Goal: Information Seeking & Learning: Learn about a topic

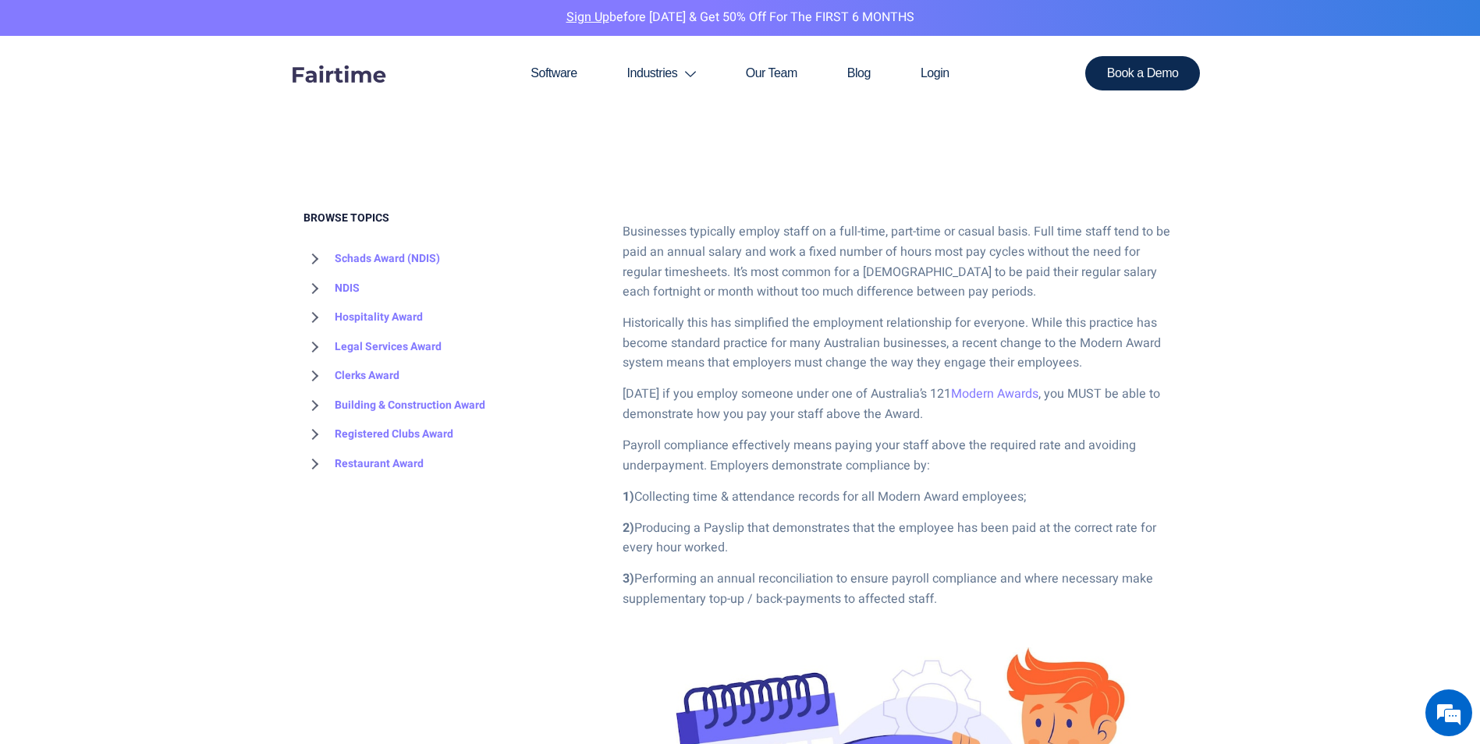
scroll to position [702, 0]
drag, startPoint x: 626, startPoint y: 232, endPoint x: 999, endPoint y: 595, distance: 520.3
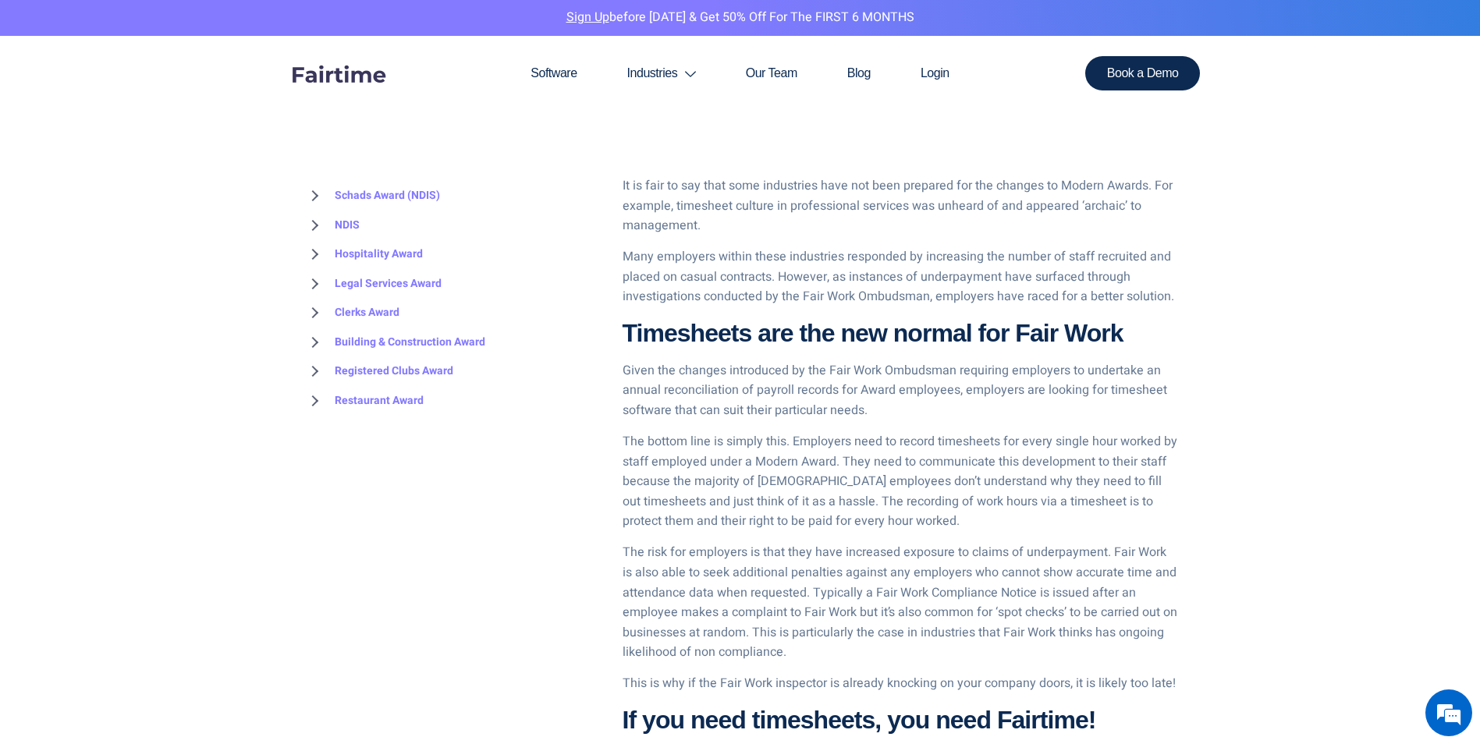
scroll to position [2419, 0]
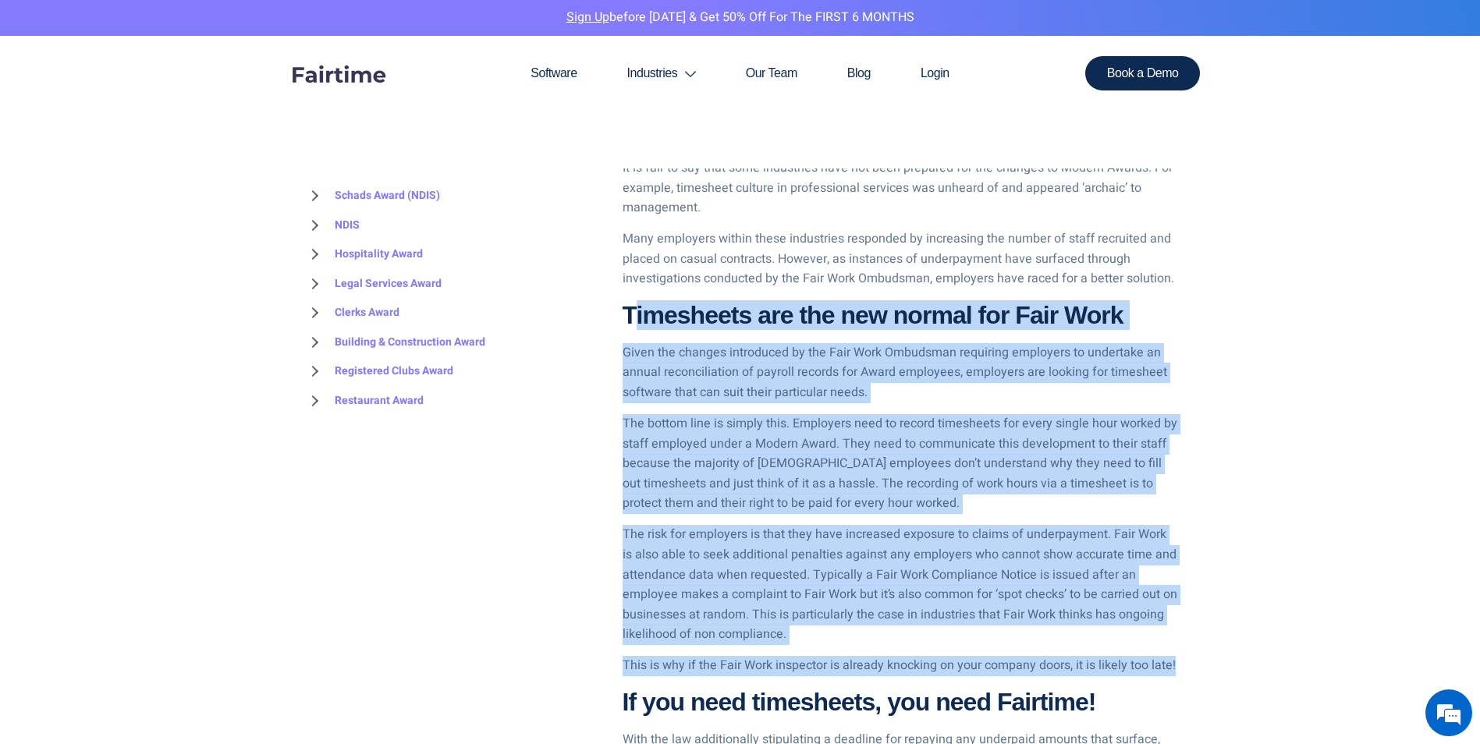
drag, startPoint x: 630, startPoint y: 311, endPoint x: 1181, endPoint y: 664, distance: 654.5
drag, startPoint x: 1181, startPoint y: 664, endPoint x: 939, endPoint y: 526, distance: 277.9
click at [939, 526] on p "The risk for employers is that they have increased exposure to claims of underp…" at bounding box center [900, 585] width 555 height 120
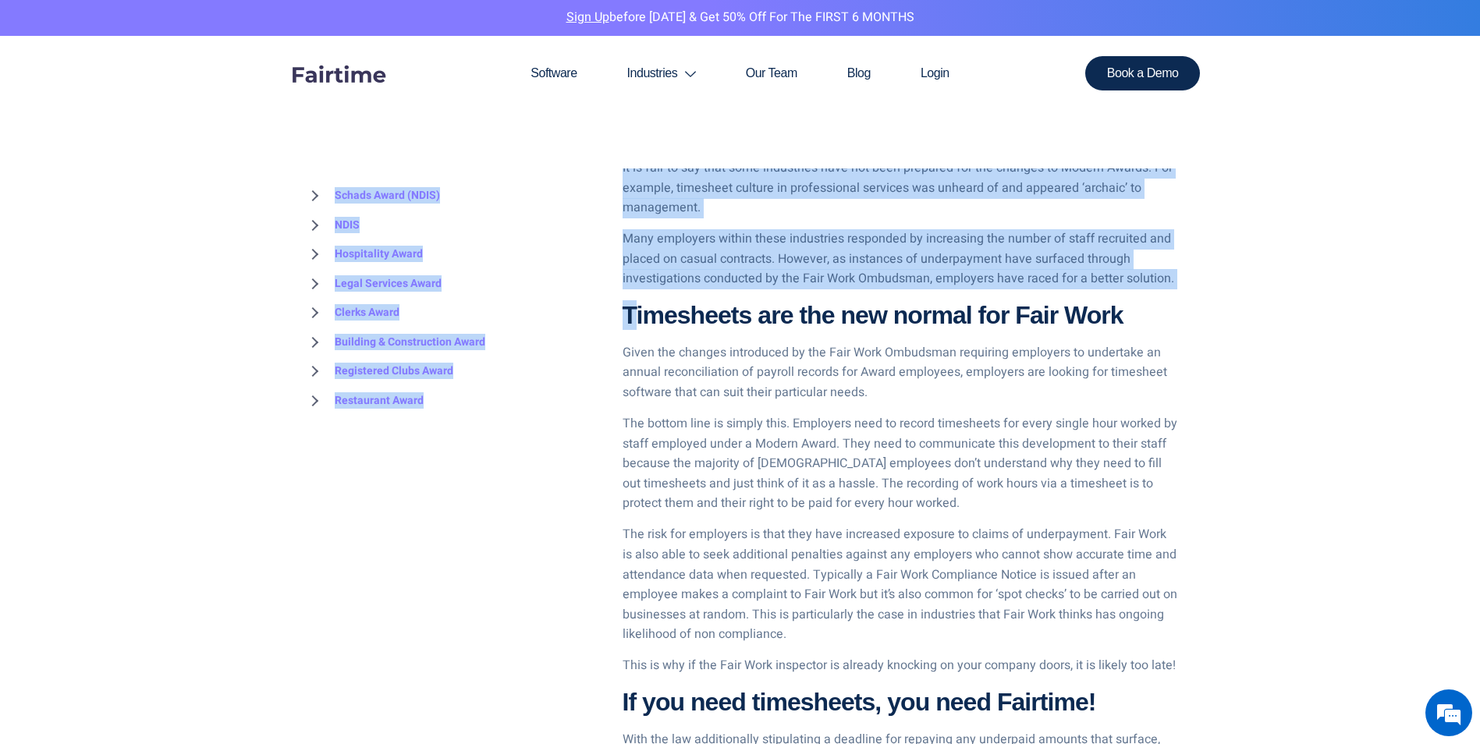
drag, startPoint x: 639, startPoint y: 304, endPoint x: 1188, endPoint y: 664, distance: 656.6
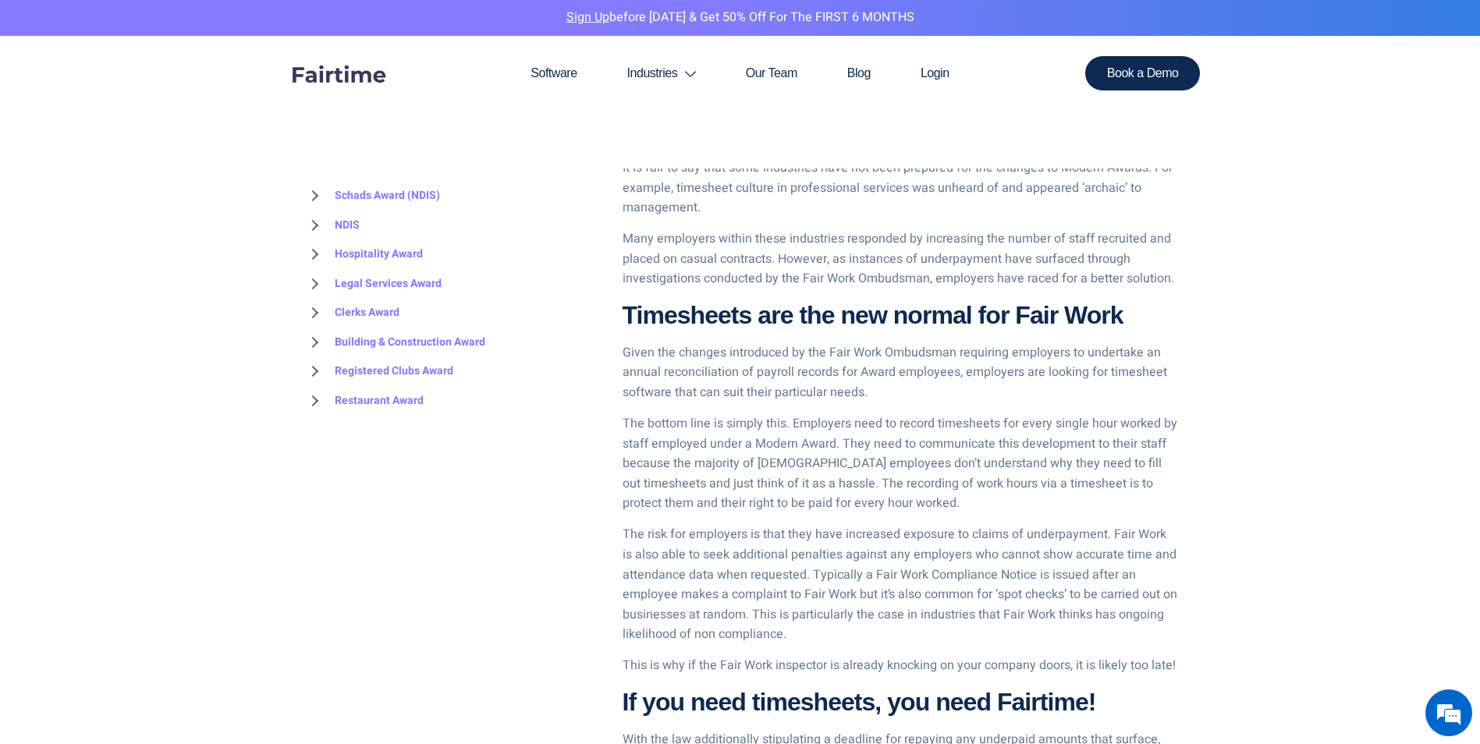
click at [855, 496] on p "The bottom line is simply this. Employers need to record timesheets for every s…" at bounding box center [900, 464] width 555 height 100
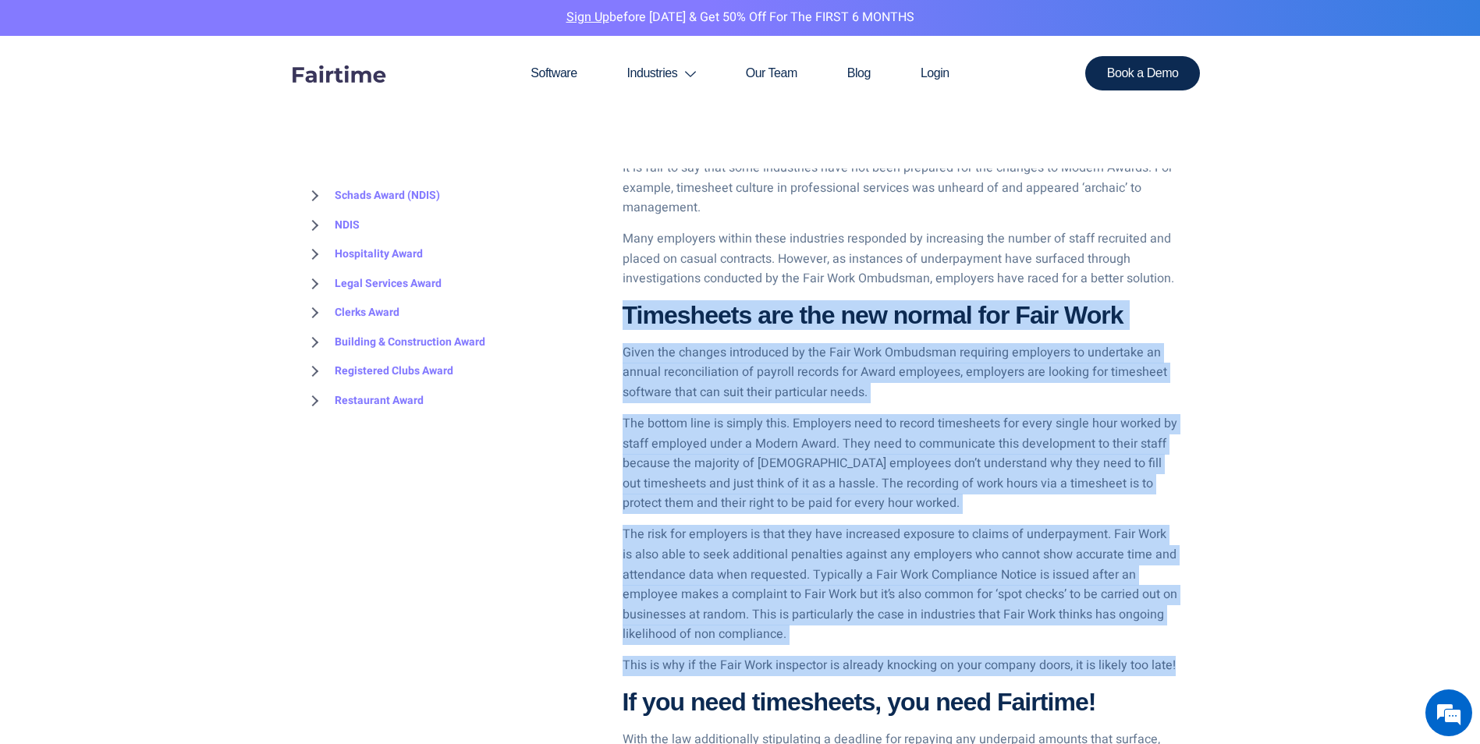
drag, startPoint x: 627, startPoint y: 314, endPoint x: 1184, endPoint y: 667, distance: 659.4
copy div "Loremipsum dol sit ame consec adi Elit Sedd Eiusm tem incidid utlaboreet do mag…"
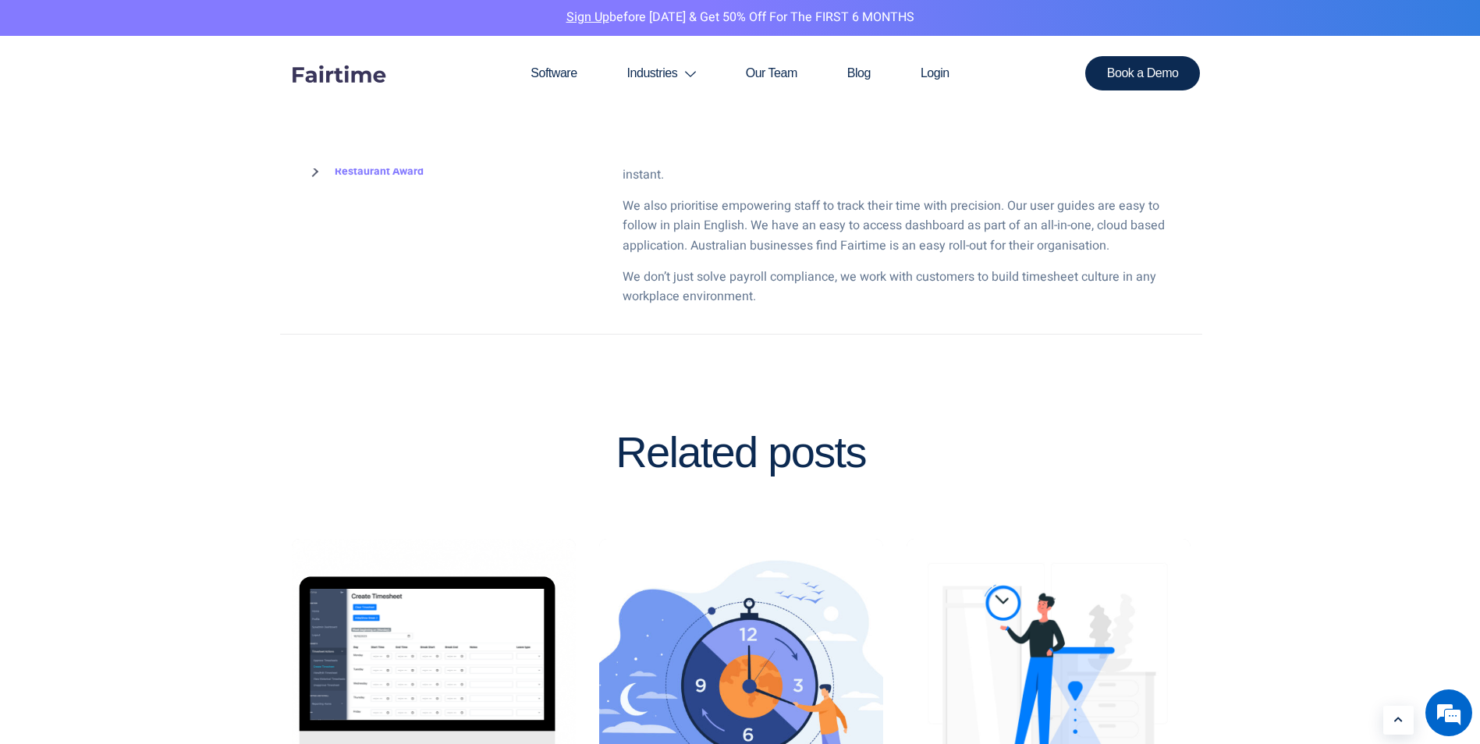
scroll to position [2887, 0]
